Goal: Task Accomplishment & Management: Complete application form

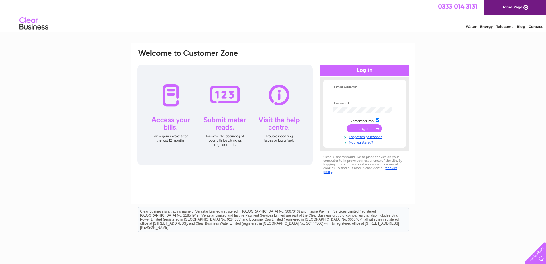
click at [372, 94] on input "text" at bounding box center [362, 94] width 59 height 6
type input "[EMAIL_ADDRESS][DOMAIN_NAME]"
click at [522, 138] on div "Email Address: info@freelanddevelopments.co.uk Password:" at bounding box center [273, 172] width 546 height 259
click at [472, 149] on div "Email Address: info@freelanddevelopments.co.uk Password:" at bounding box center [273, 172] width 546 height 259
click at [370, 142] on link "Not registered?" at bounding box center [365, 141] width 65 height 5
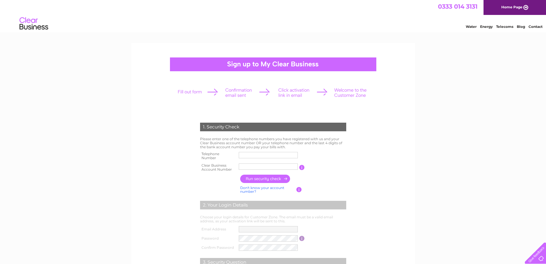
click at [370, 142] on form "1. Security Check Please enter one of the telephone numbers you have registered…" at bounding box center [273, 218] width 273 height 214
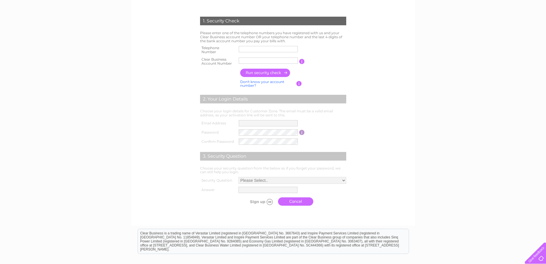
scroll to position [48, 0]
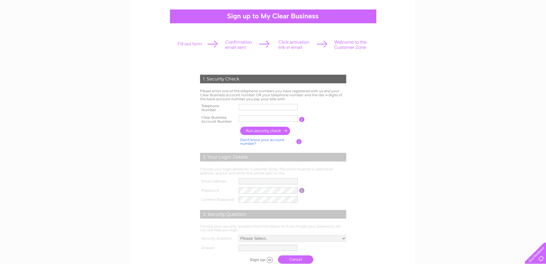
click at [270, 106] on input "text" at bounding box center [268, 107] width 59 height 6
type input "07943552966"
click at [260, 121] on input "text" at bounding box center [269, 118] width 60 height 7
click at [285, 128] on input "button" at bounding box center [265, 130] width 50 height 8
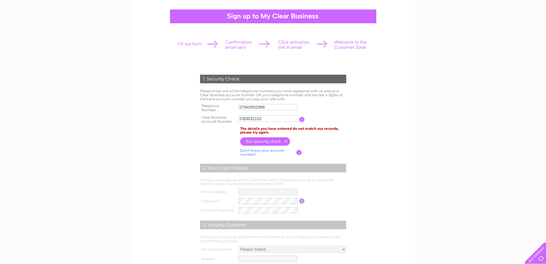
click at [263, 118] on input "CB3032152" at bounding box center [268, 118] width 59 height 6
drag, startPoint x: 245, startPoint y: 118, endPoint x: 226, endPoint y: 122, distance: 19.8
click at [226, 122] on tr "Clear Business Account Number CB3032152 You will find your account number on th…" at bounding box center [273, 119] width 149 height 11
type input "30321527"
click at [261, 143] on input "button" at bounding box center [265, 141] width 50 height 8
